Goal: Information Seeking & Learning: Find specific fact

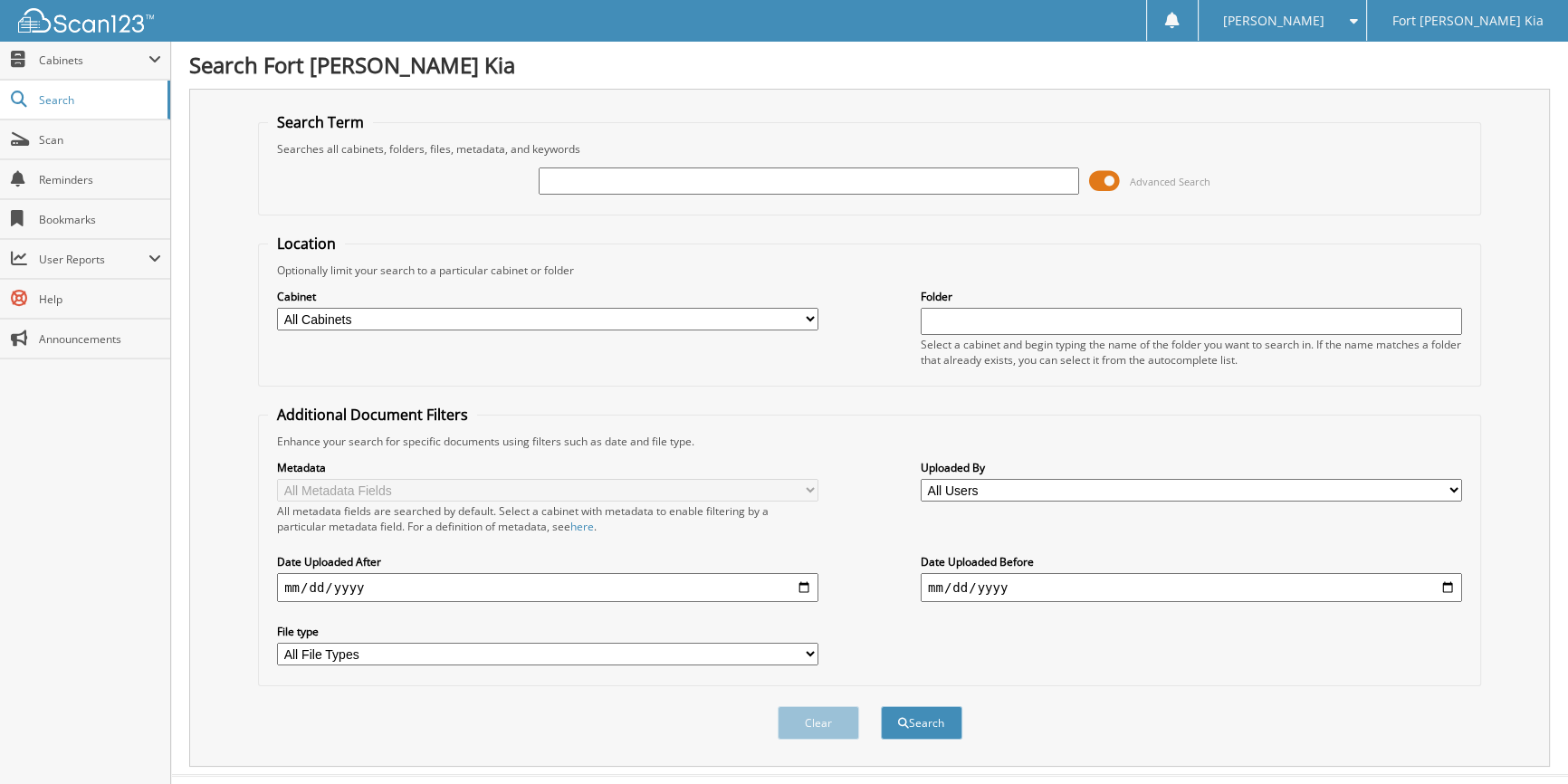
click at [977, 315] on input "text" at bounding box center [1192, 321] width 542 height 27
type input "foc"
click at [882, 706] on button "Search" at bounding box center [922, 723] width 81 height 34
click at [105, 62] on span "Cabinets" at bounding box center [93, 60] width 110 height 16
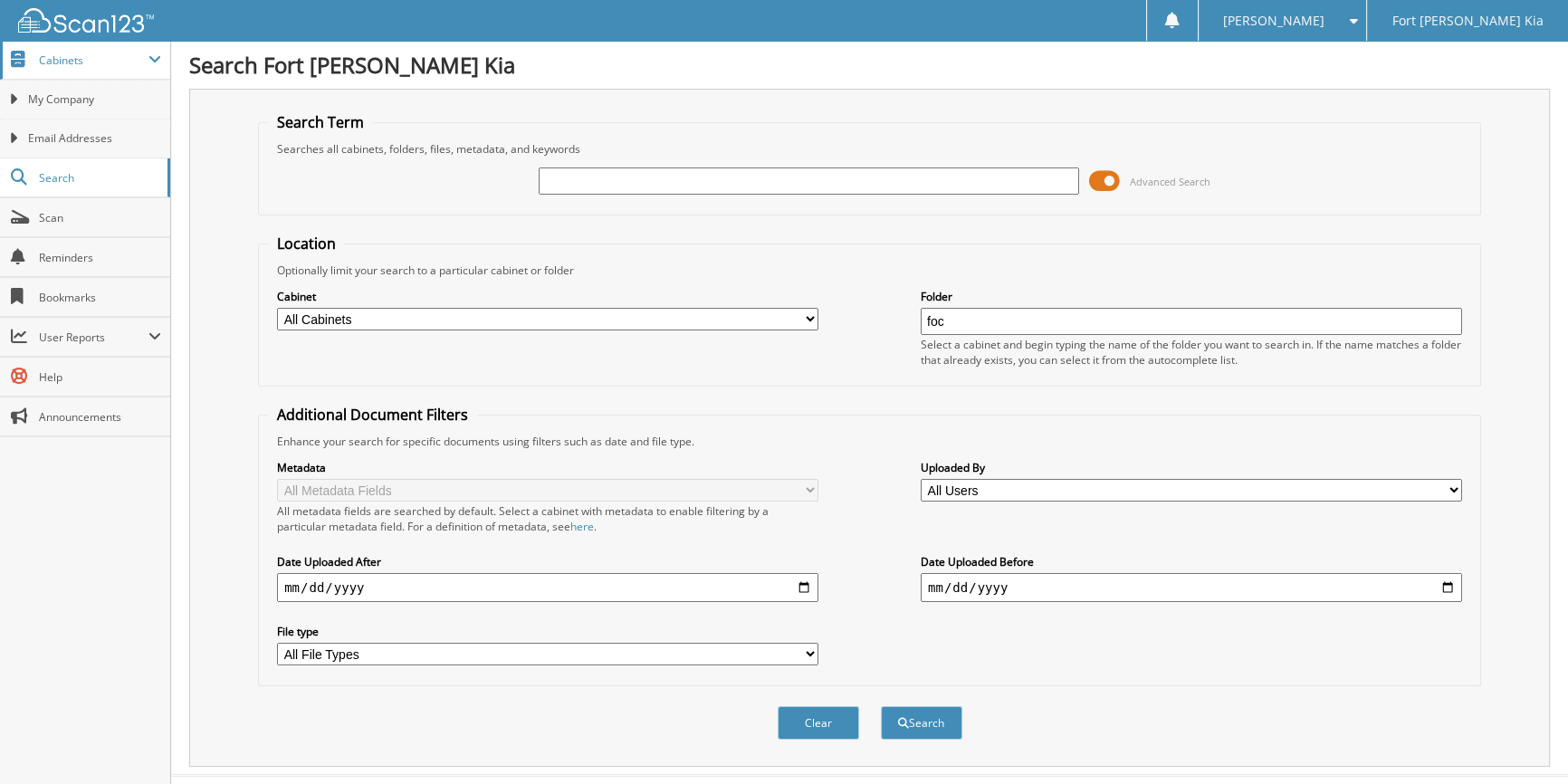
click at [90, 52] on span "Cabinets" at bounding box center [93, 60] width 110 height 16
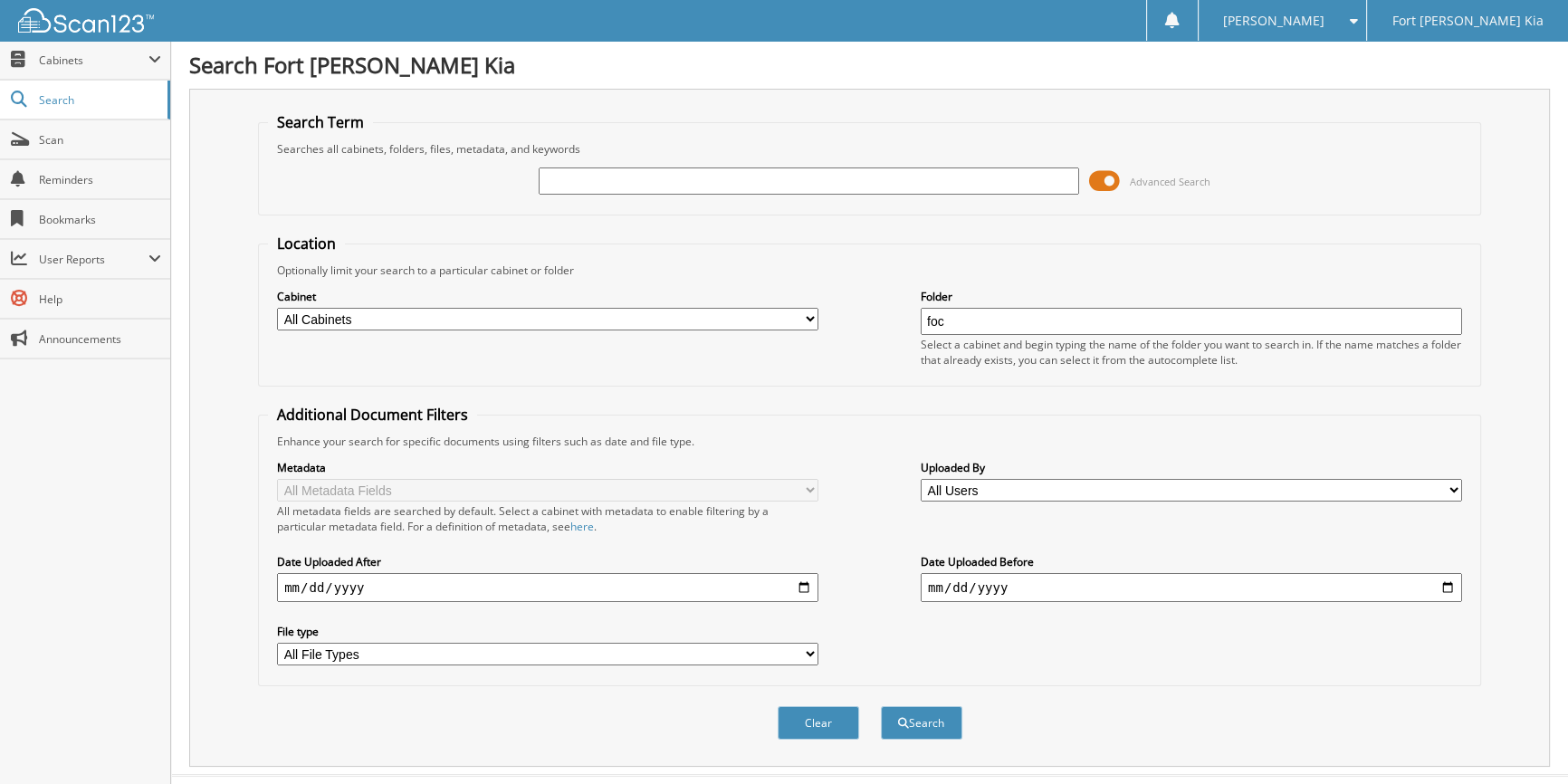
click at [989, 320] on input "foc" at bounding box center [1192, 321] width 542 height 27
type input "\"
click at [391, 314] on select "All Cabinets KIA PARTS KIA SERVICE RO NISSAN PARTS NISSAN SERVICE Needs Filing" at bounding box center [548, 319] width 542 height 23
select select "24359"
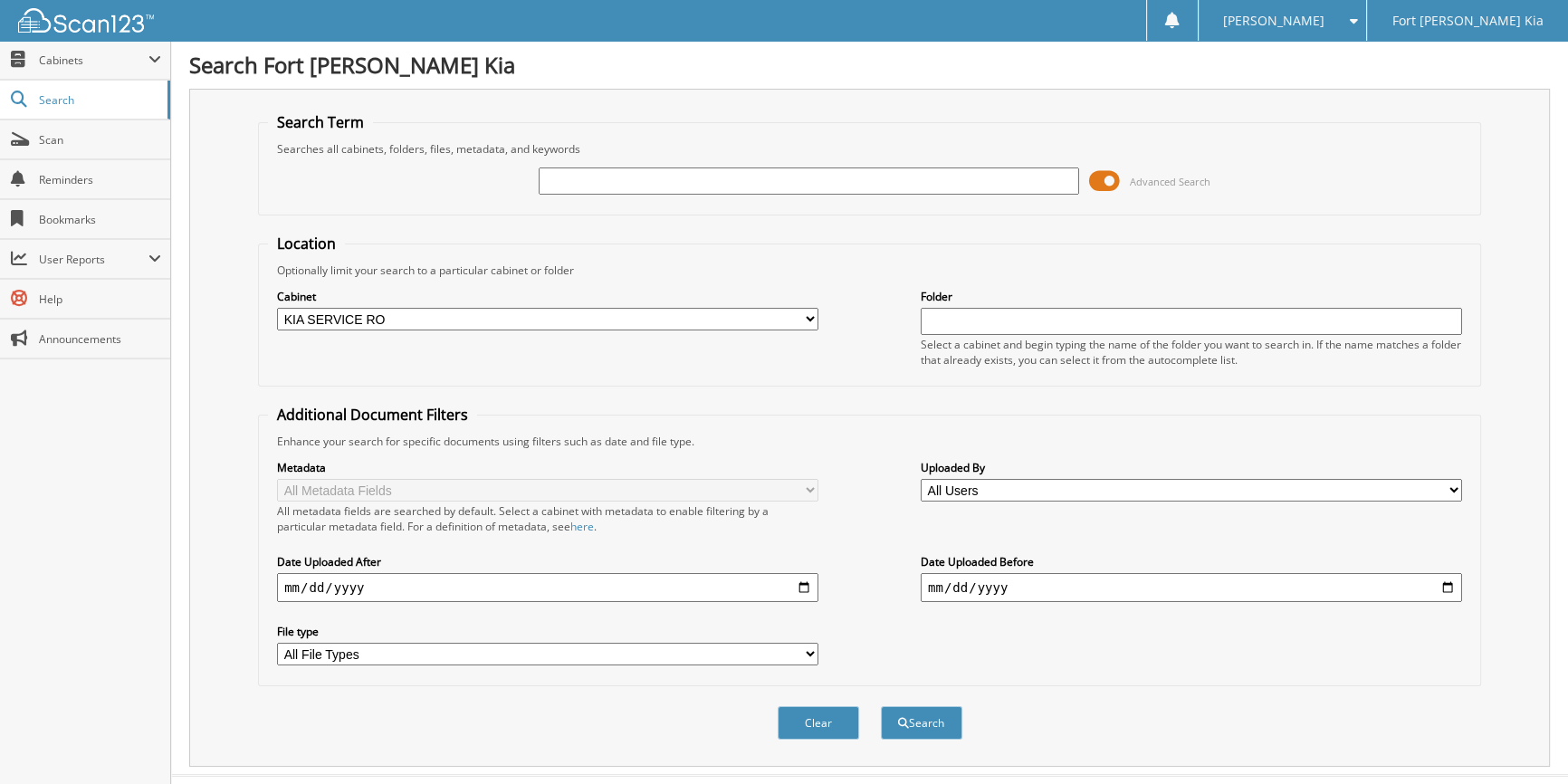
click at [277, 308] on select "All Cabinets KIA PARTS KIA SERVICE RO NISSAN PARTS NISSAN SERVICE Needs Filing" at bounding box center [548, 319] width 542 height 23
click at [940, 325] on input "text" at bounding box center [1192, 321] width 542 height 27
type input "foc"
click at [882, 706] on button "Search" at bounding box center [922, 723] width 81 height 34
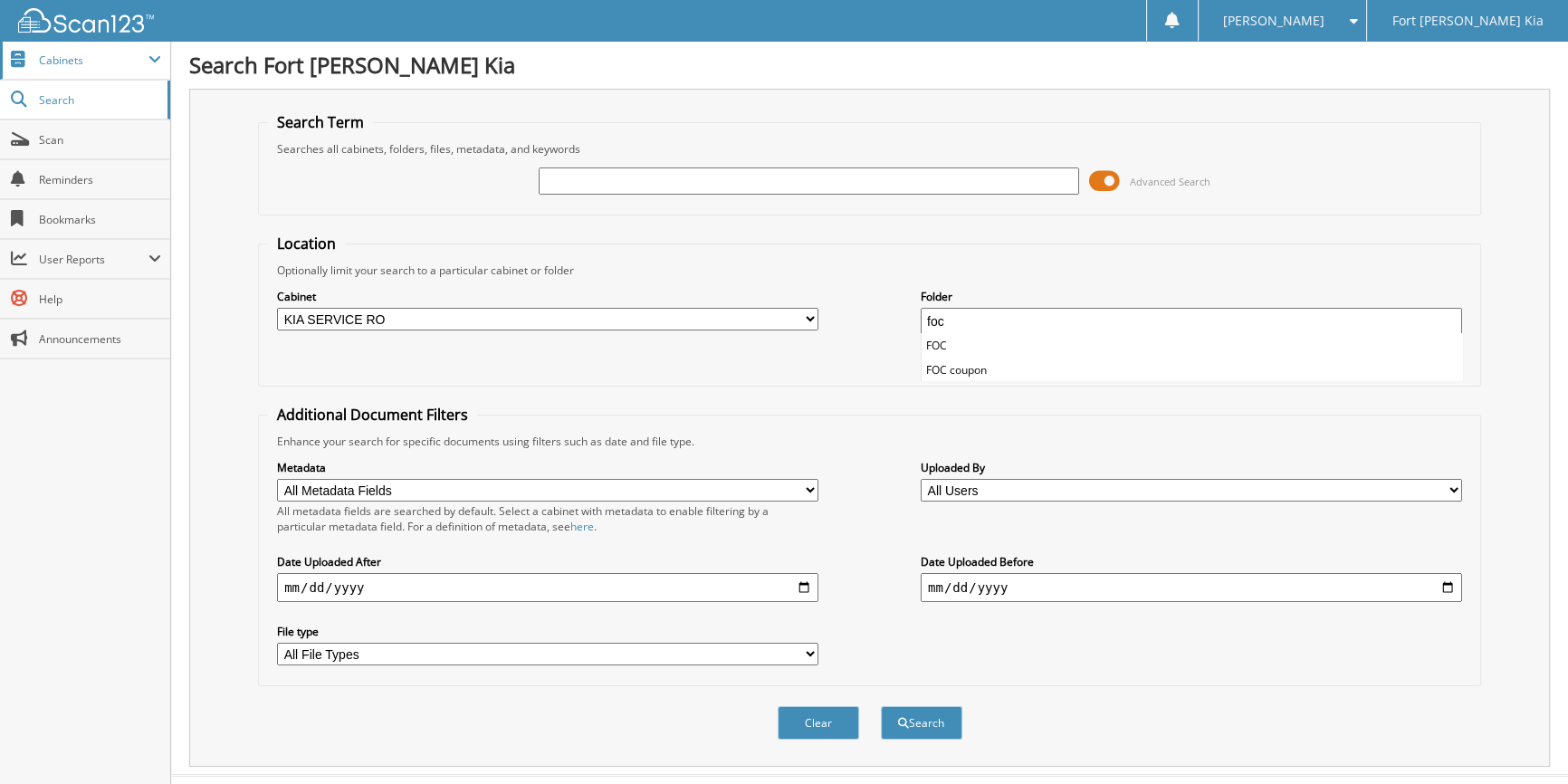
click at [90, 67] on span "Cabinets" at bounding box center [85, 59] width 170 height 39
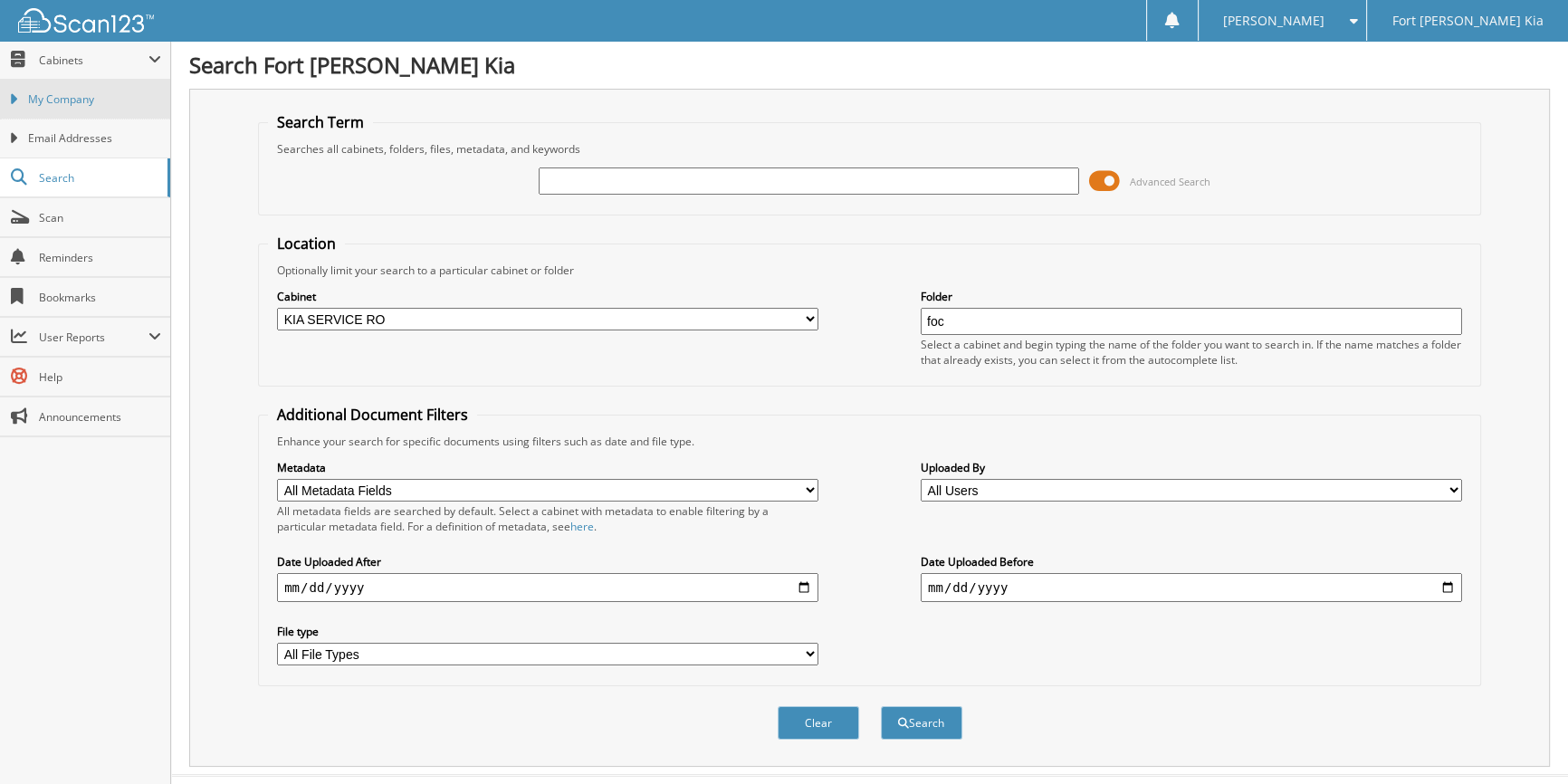
click at [74, 108] on link "My Company" at bounding box center [85, 98] width 170 height 39
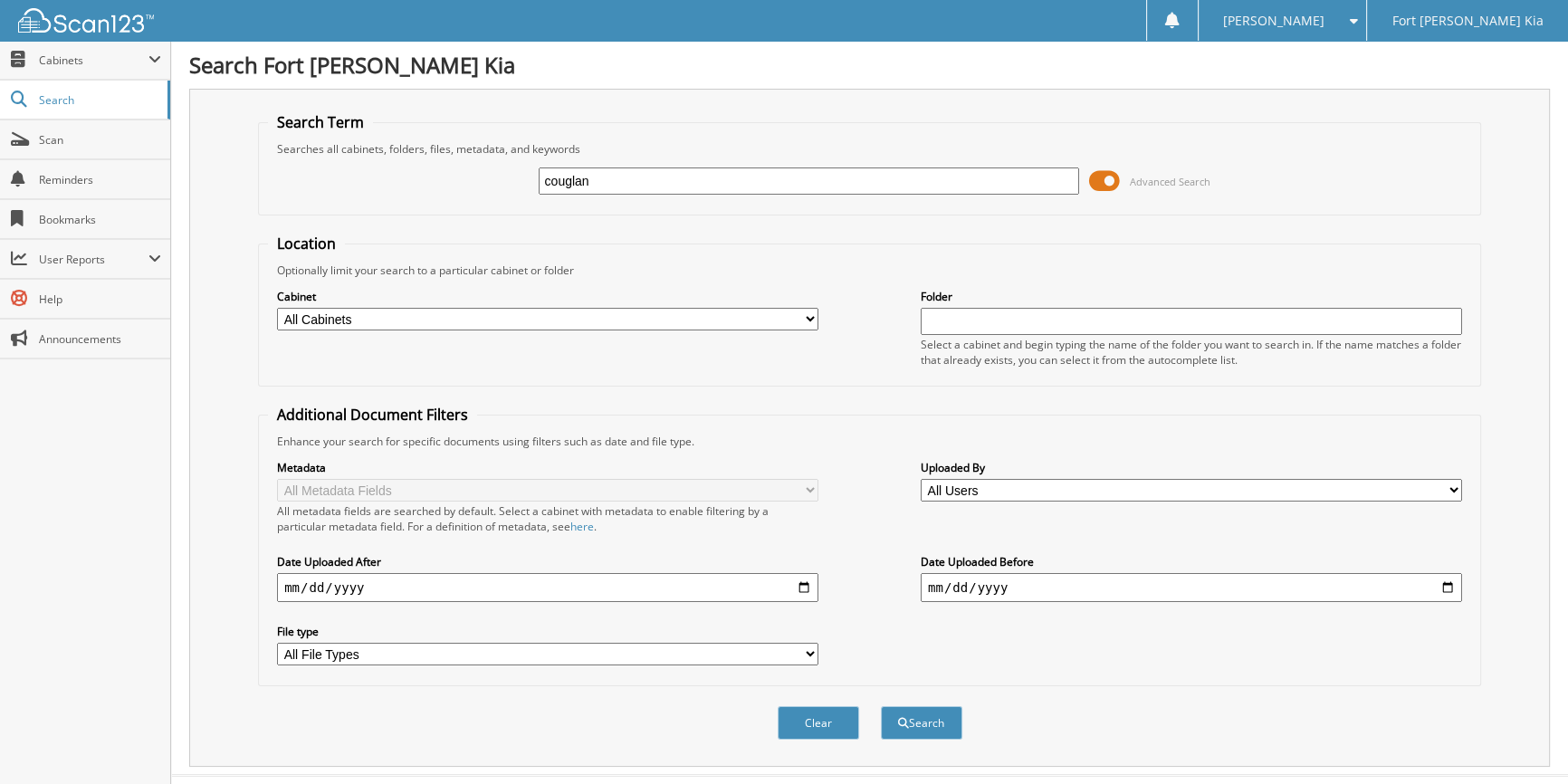
type input "couglan"
click at [882, 706] on button "Search" at bounding box center [922, 723] width 81 height 34
click at [571, 181] on input "couglan" at bounding box center [809, 180] width 542 height 27
type input "[PERSON_NAME]"
click at [914, 714] on button "Search" at bounding box center [922, 723] width 81 height 34
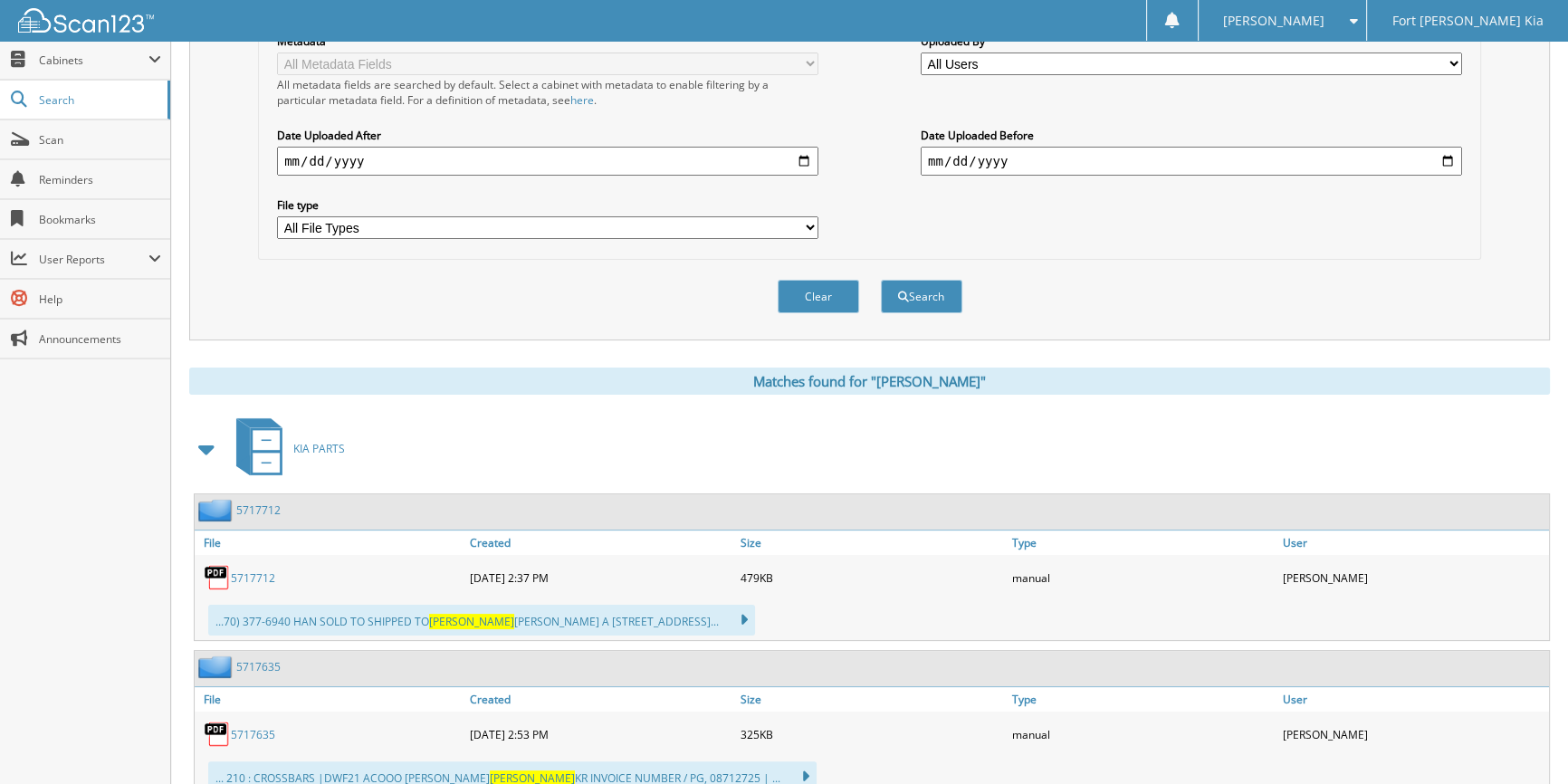
scroll to position [439, 0]
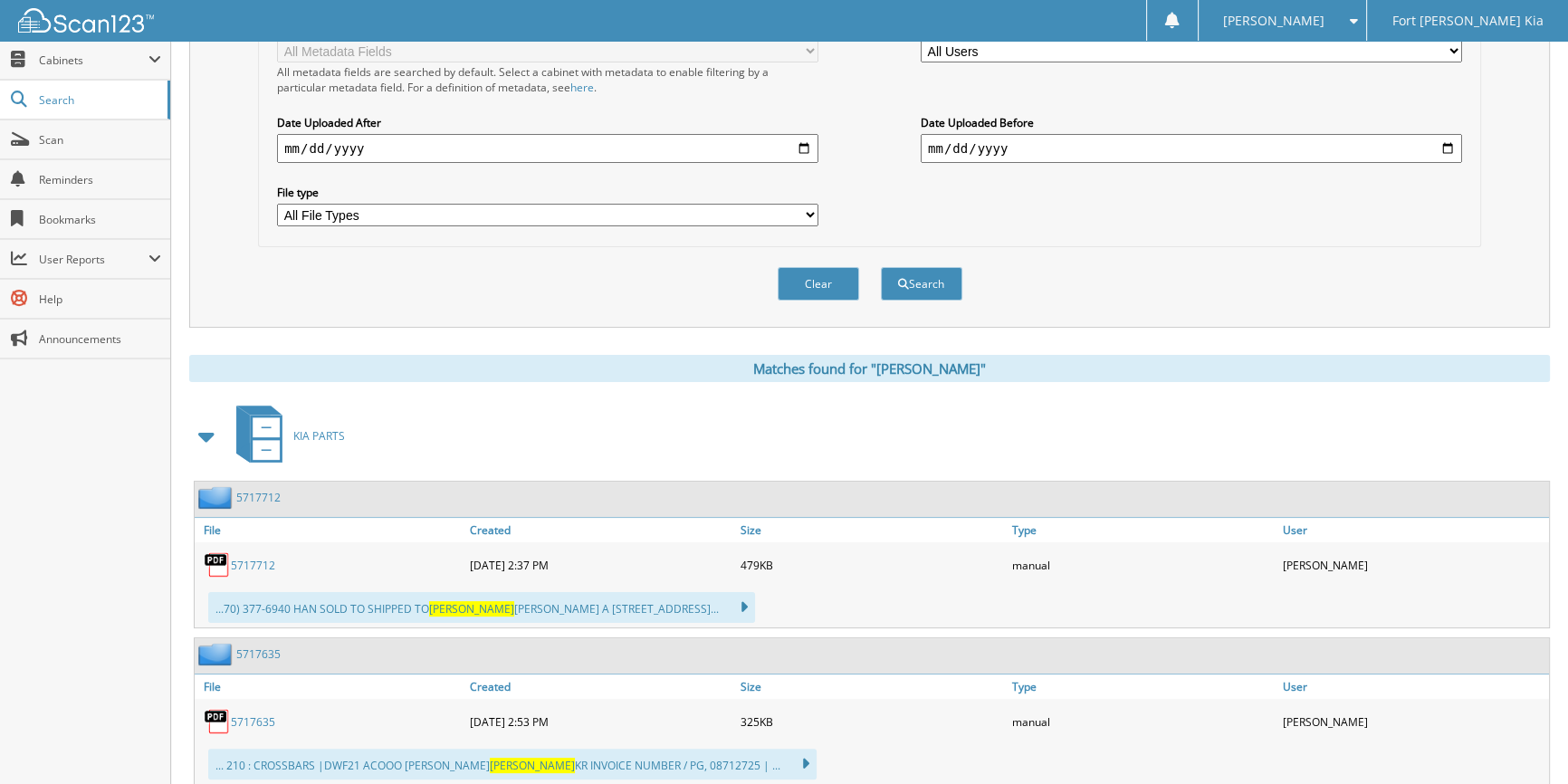
click at [203, 420] on span at bounding box center [208, 436] width 26 height 33
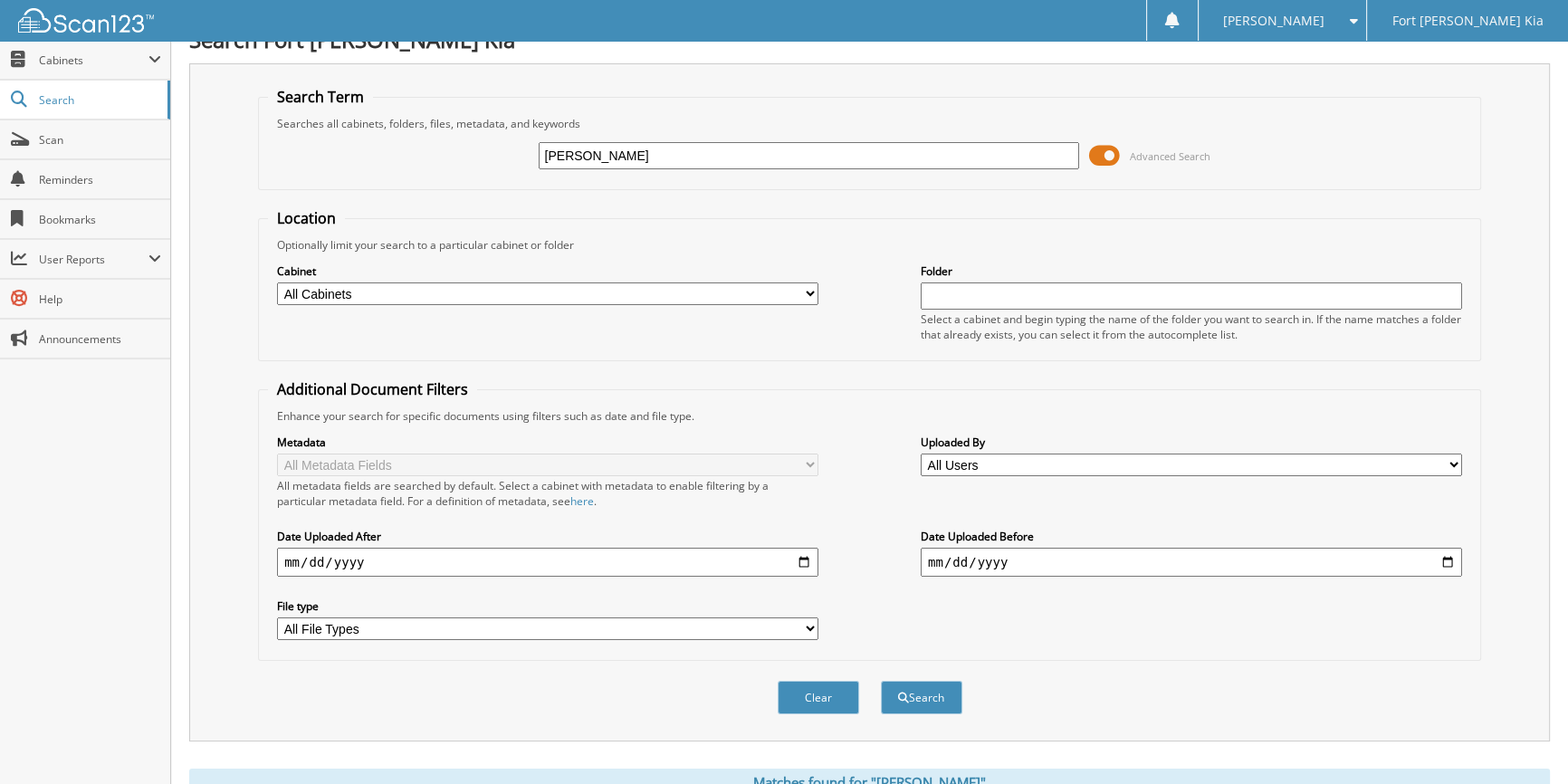
scroll to position [0, 0]
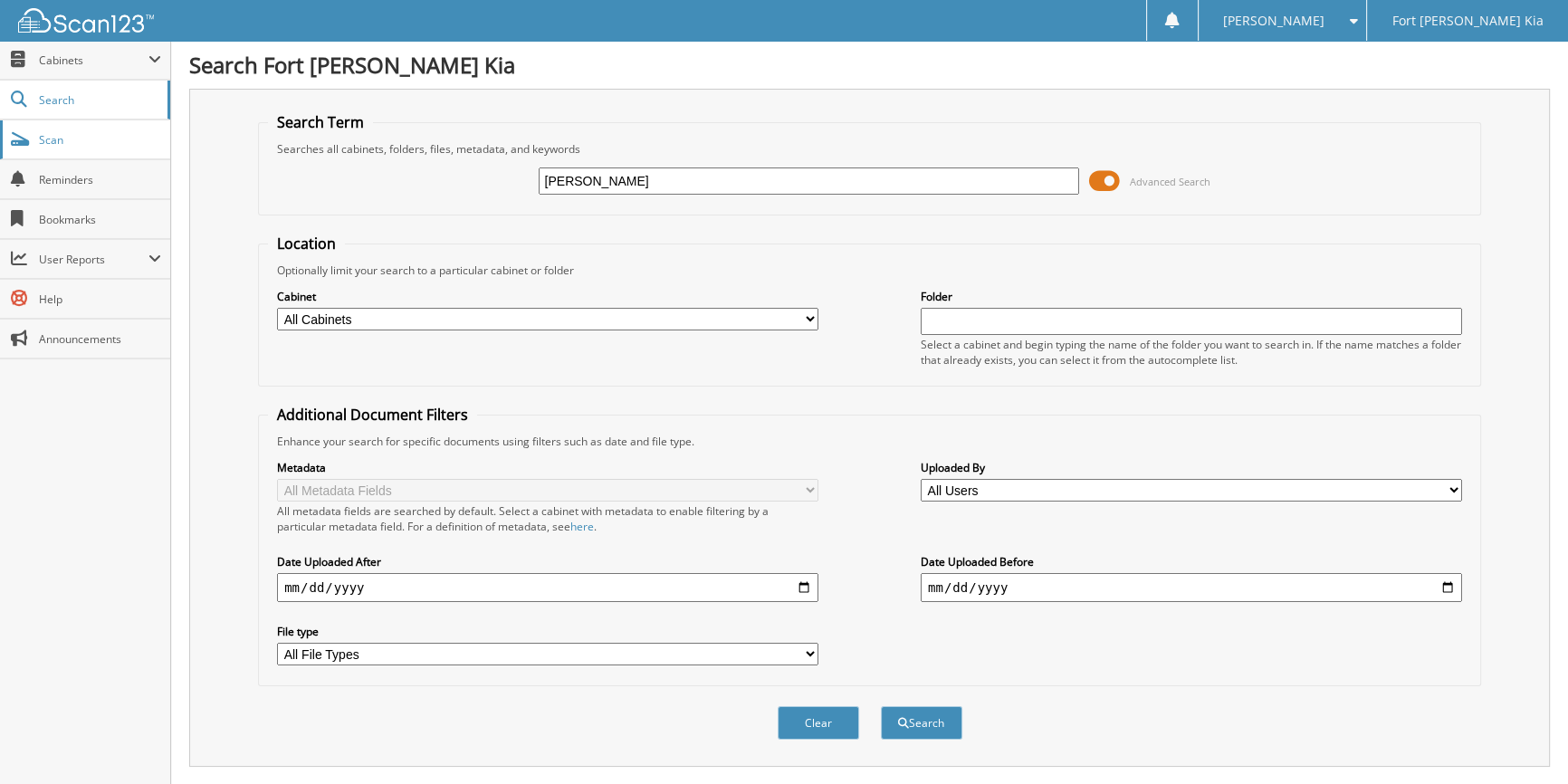
click at [43, 140] on span "Scan" at bounding box center [99, 140] width 122 height 16
